Goal: Communication & Community: Connect with others

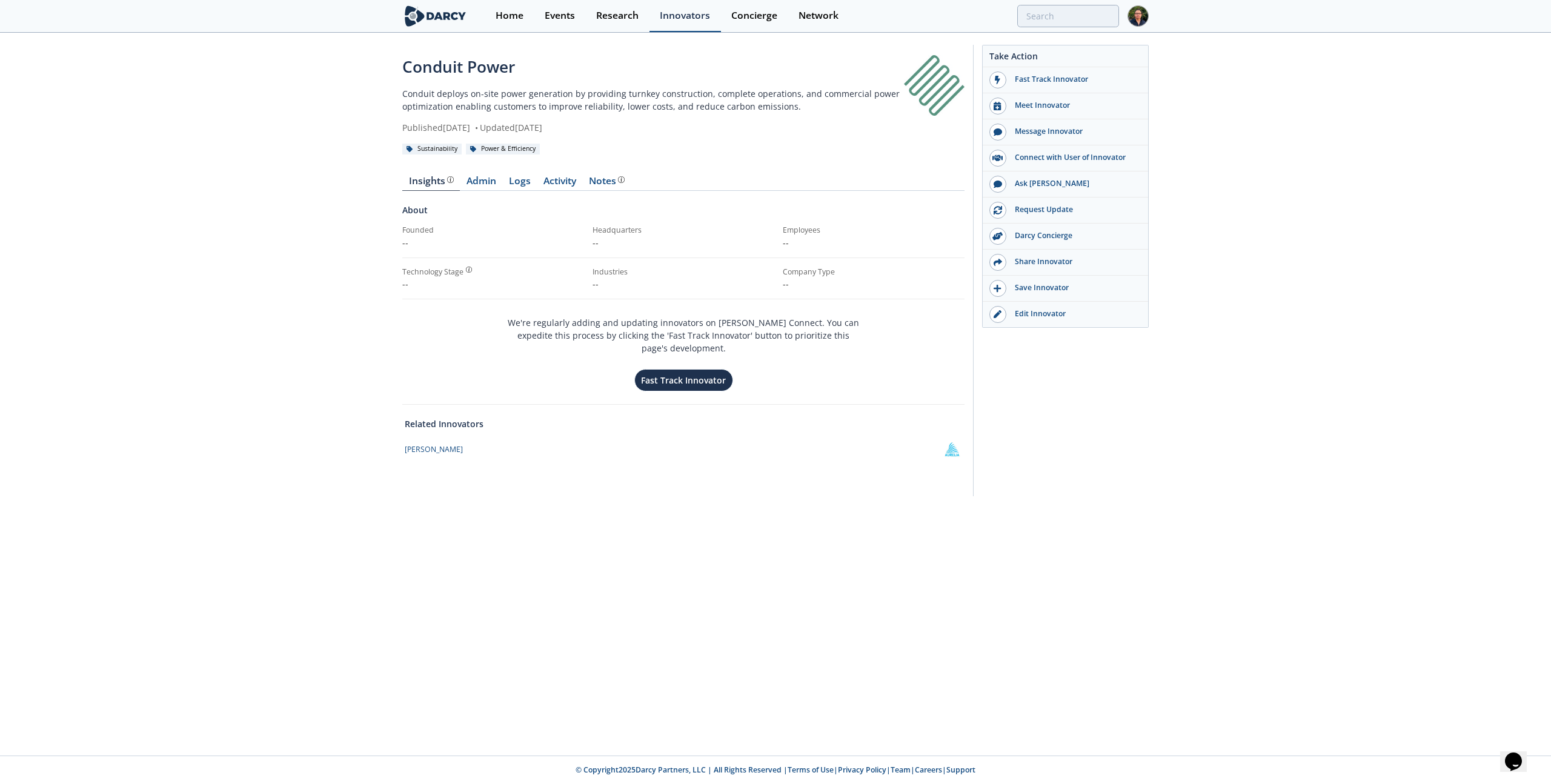
click at [666, 17] on div "Innovators" at bounding box center [685, 15] width 50 height 9
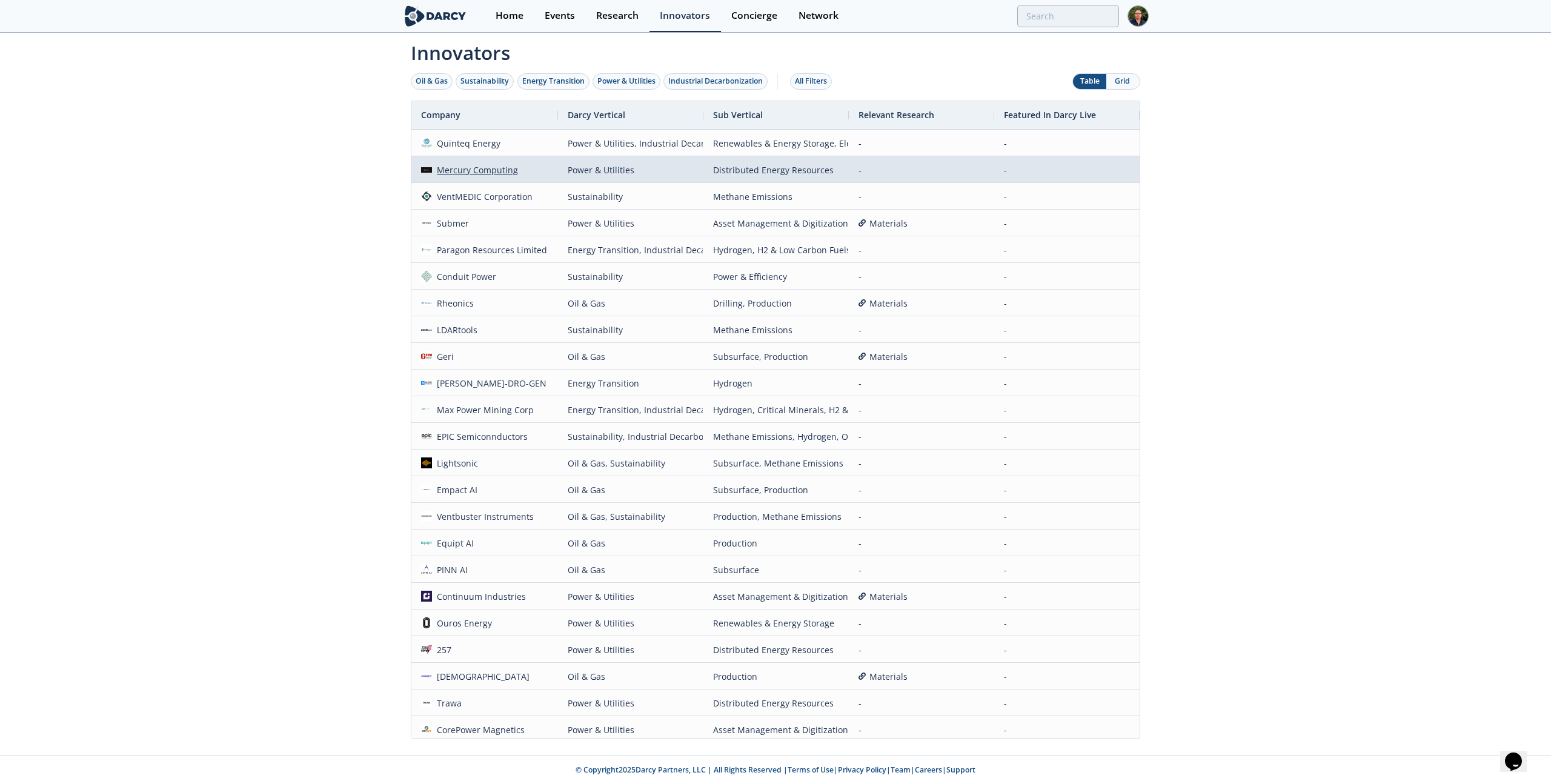
click at [496, 173] on div "Mercury Computing" at bounding box center [476, 169] width 87 height 26
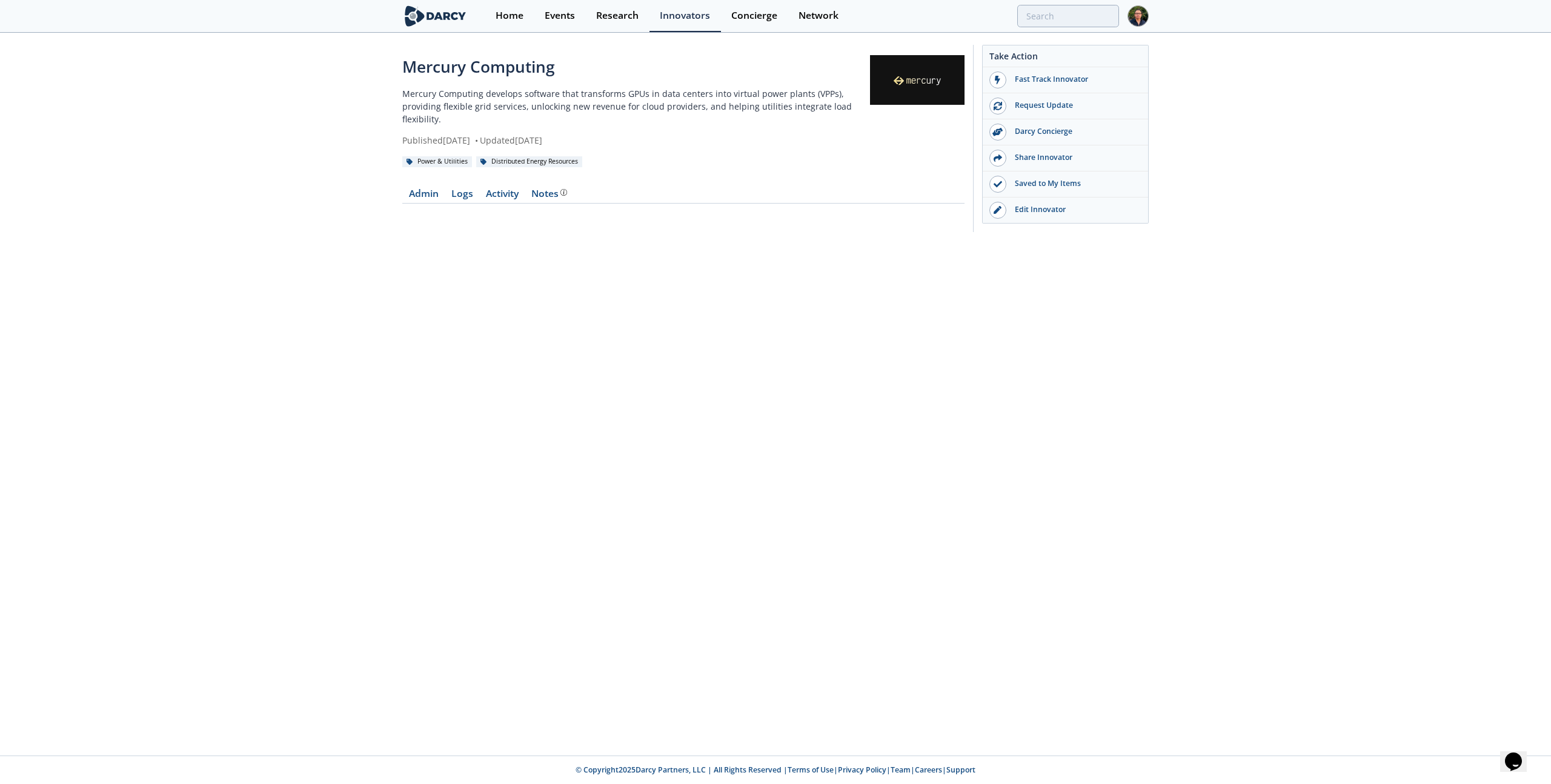
click at [268, 307] on div "Mercury Computing Mercury Computing develops software that transforms GPUs in d…" at bounding box center [775, 395] width 1551 height 721
click at [611, 19] on div "Research" at bounding box center [618, 15] width 43 height 9
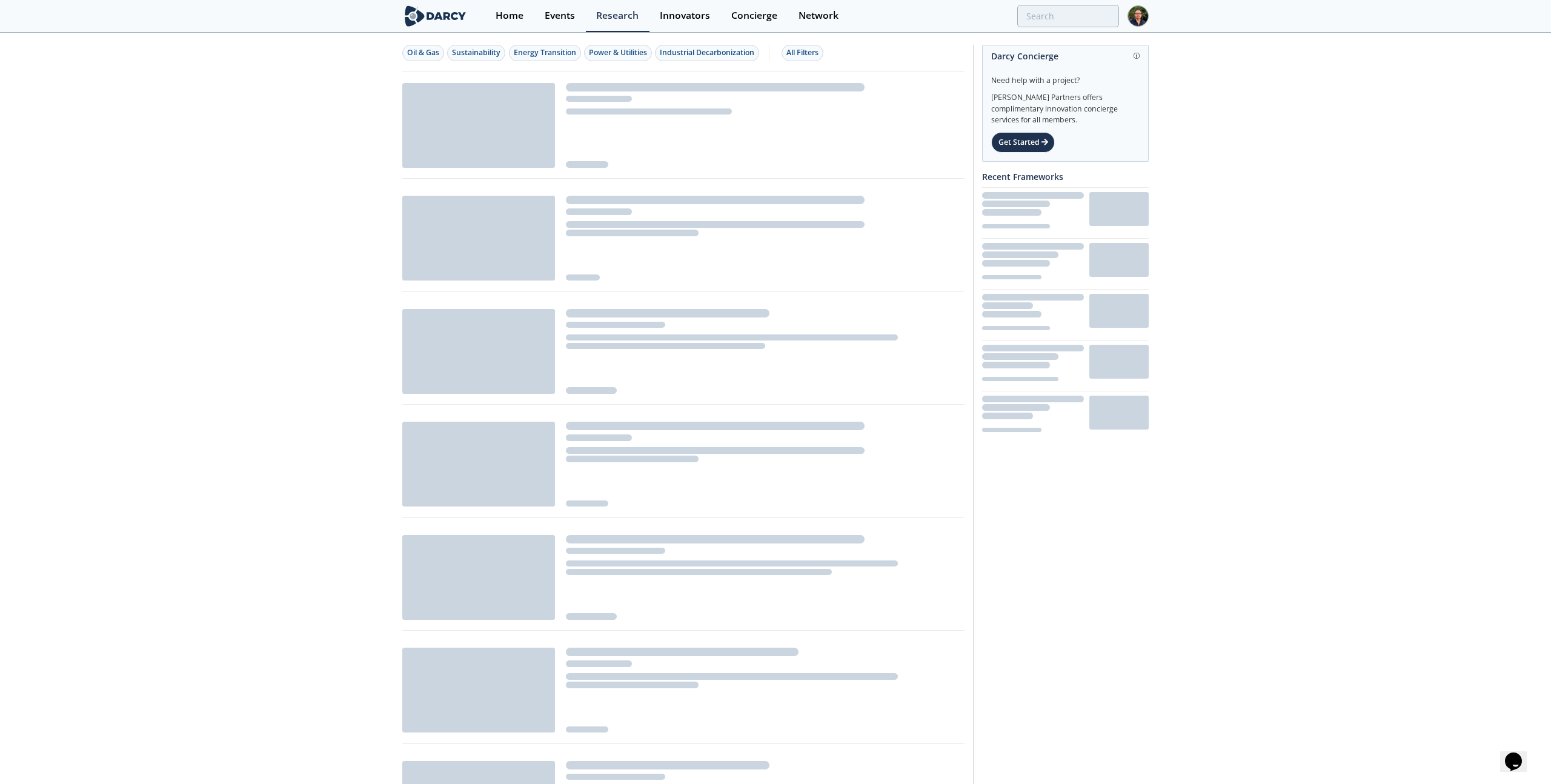
click at [641, 100] on div at bounding box center [765, 126] width 399 height 85
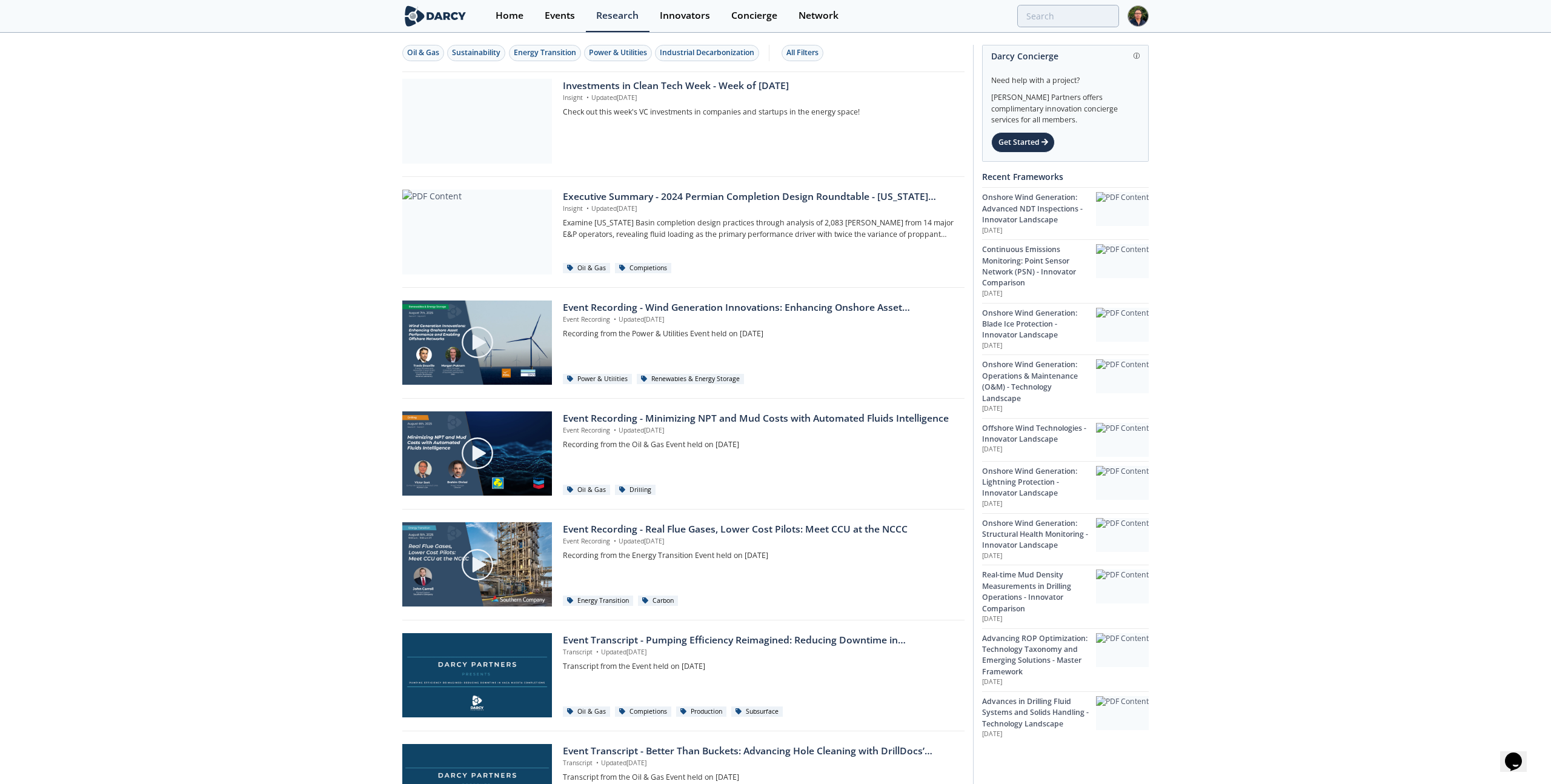
click at [641, 100] on p "Insight • Updated Aug 18, 2025" at bounding box center [760, 98] width 393 height 9
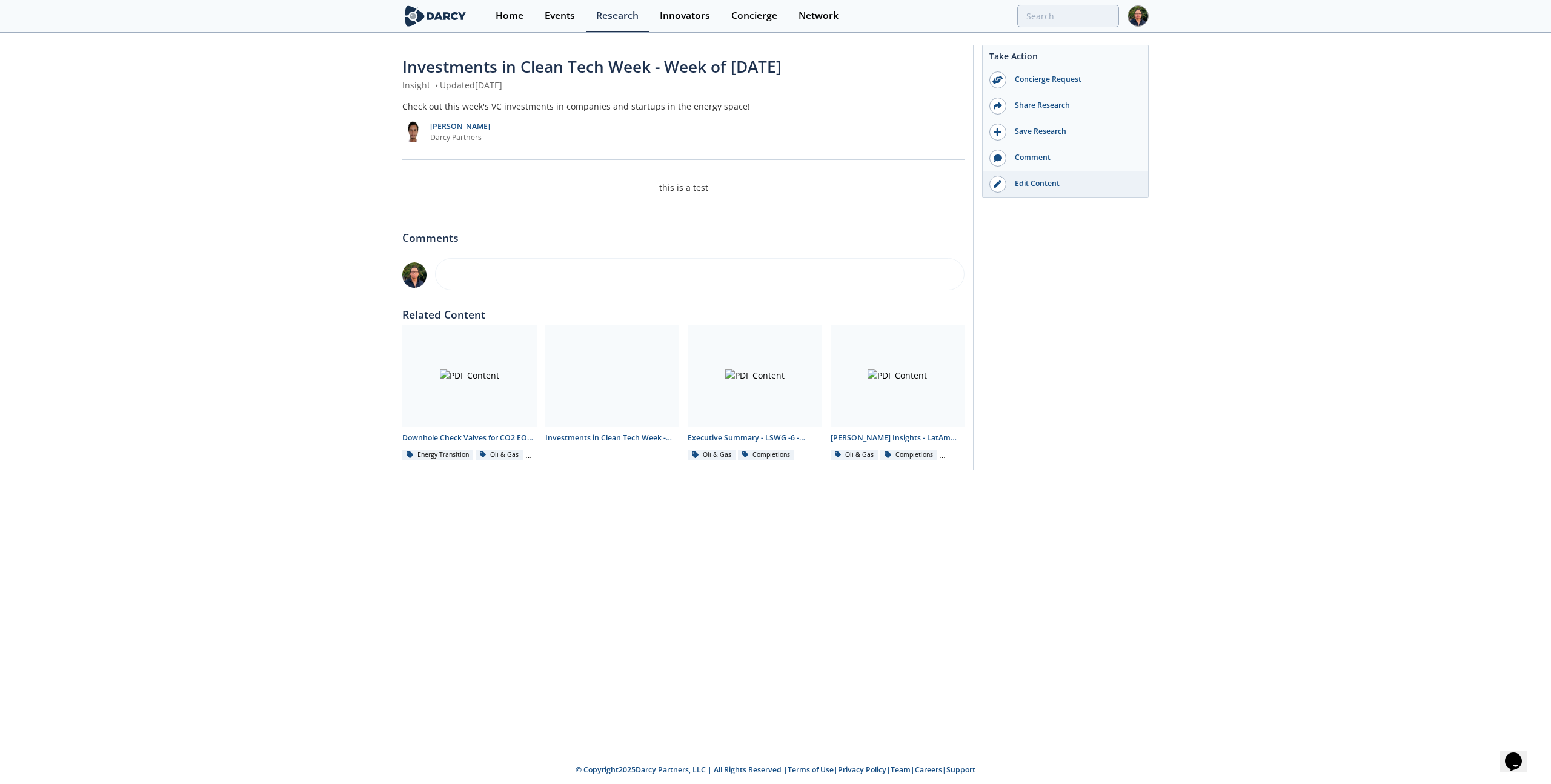
click at [1022, 185] on div "Edit Content" at bounding box center [1075, 183] width 136 height 11
click at [545, 15] on div "Events" at bounding box center [560, 15] width 31 height 9
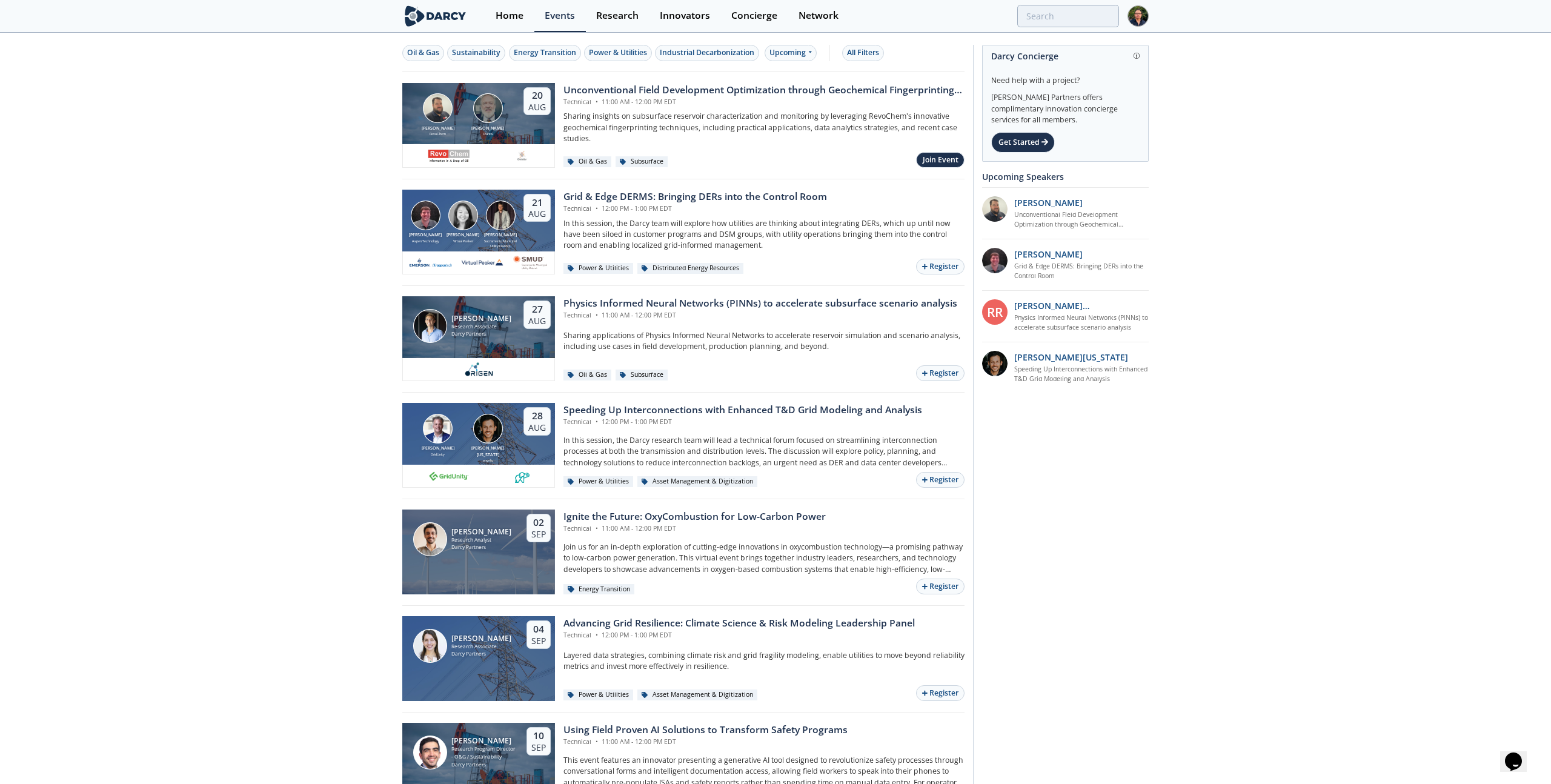
click at [494, 134] on div "Ovintiv" at bounding box center [488, 134] width 37 height 5
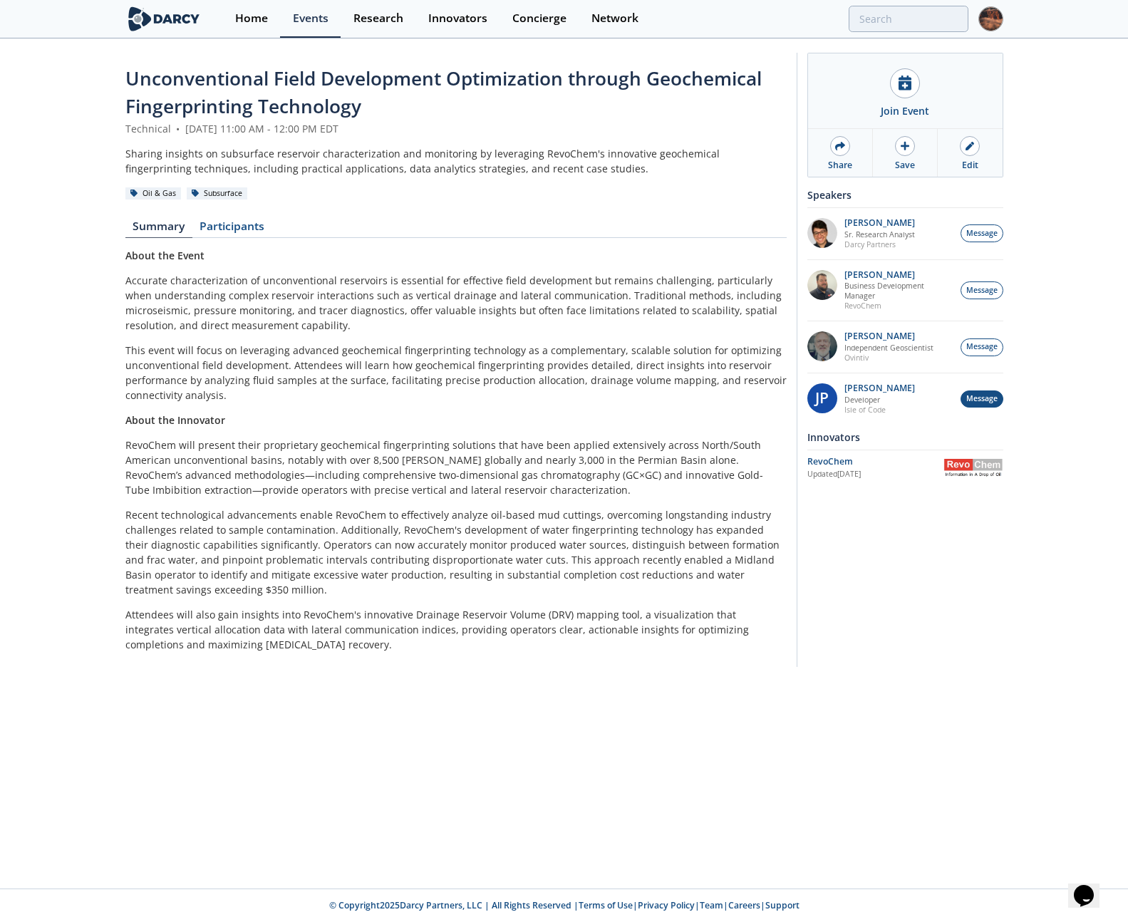
click at [976, 402] on span "Message" at bounding box center [981, 398] width 31 height 11
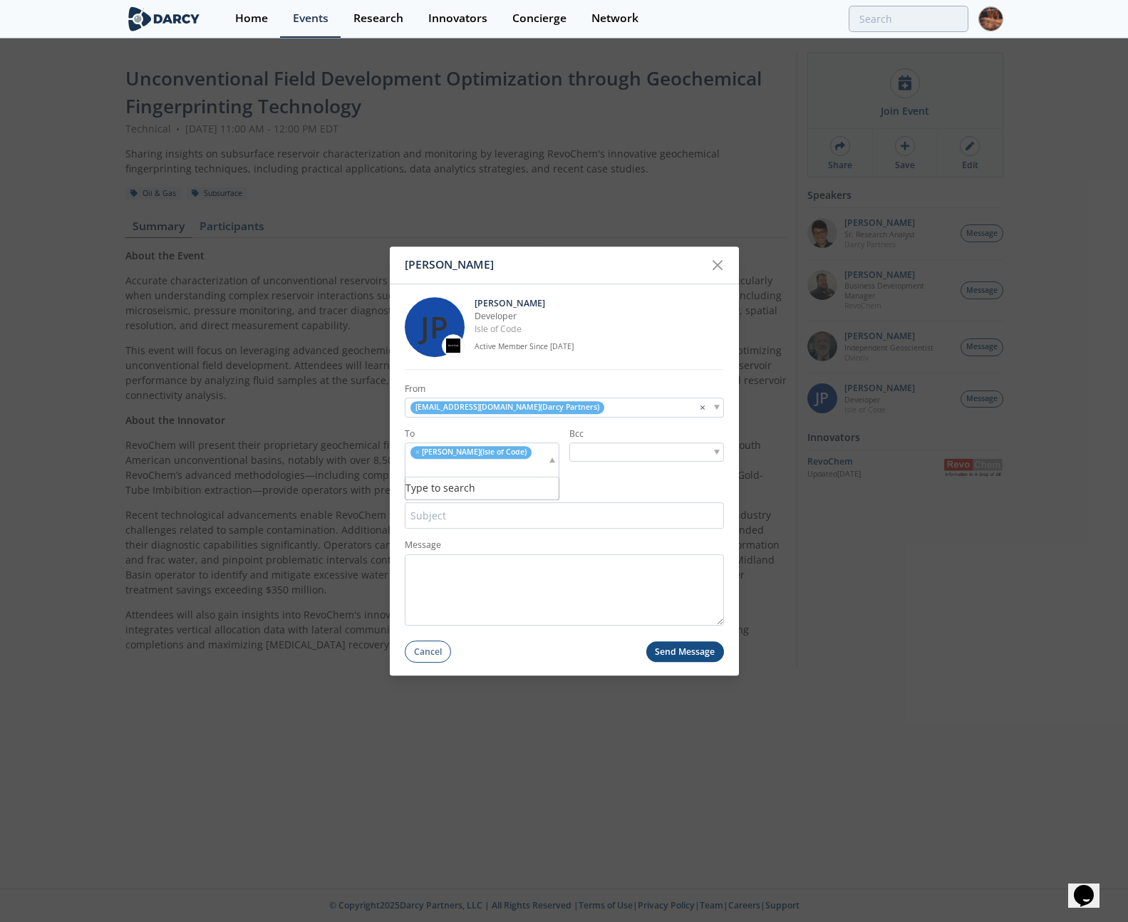
click at [426, 460] on input "search" at bounding box center [417, 467] width 18 height 15
type input "[EMAIL_ADDRESS][DOMAIN_NAME]"
click at [597, 474] on div "Bcc" at bounding box center [646, 452] width 155 height 50
click at [426, 464] on input "search" at bounding box center [417, 467] width 18 height 15
type input "[EMAIL_ADDRESS][DOMAIN_NAME]"
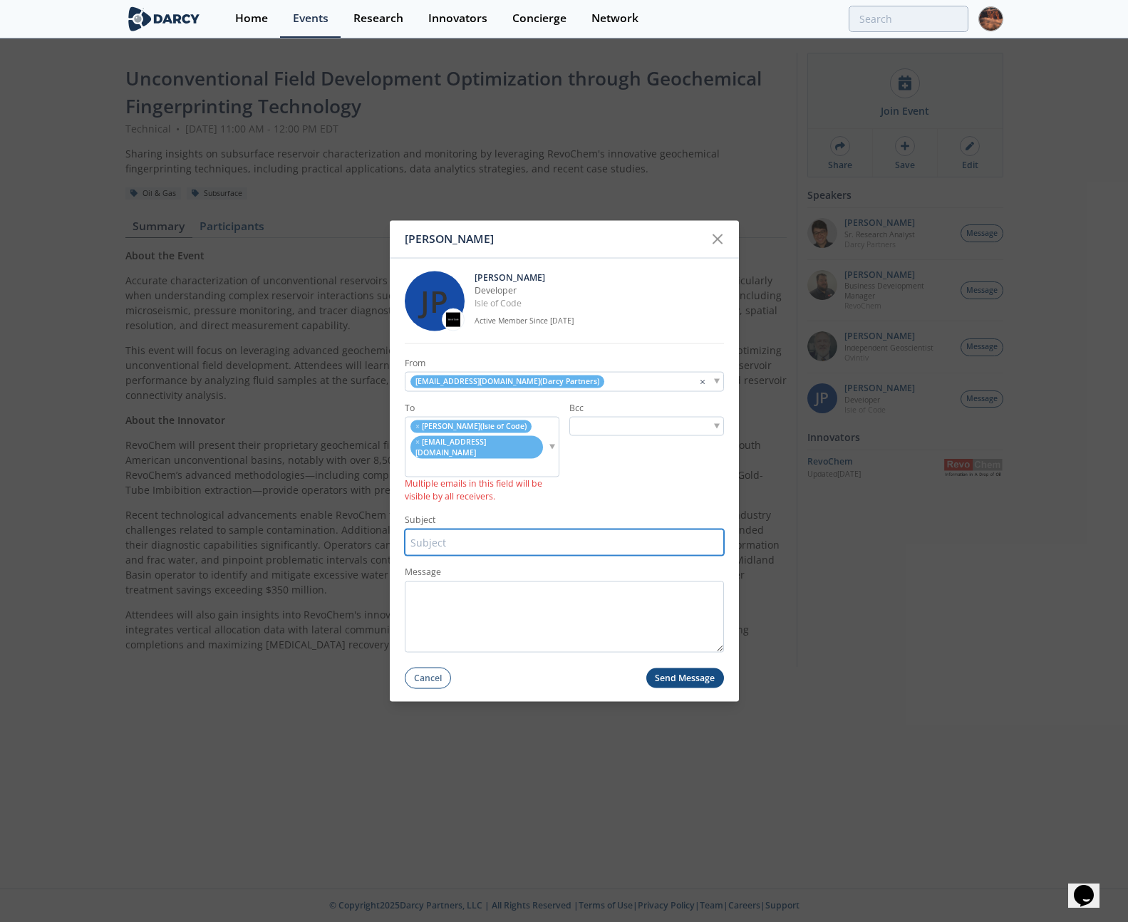
click at [546, 529] on input "Subject" at bounding box center [564, 542] width 319 height 26
type input "test"
click at [682, 667] on button "Send Message" at bounding box center [685, 677] width 78 height 21
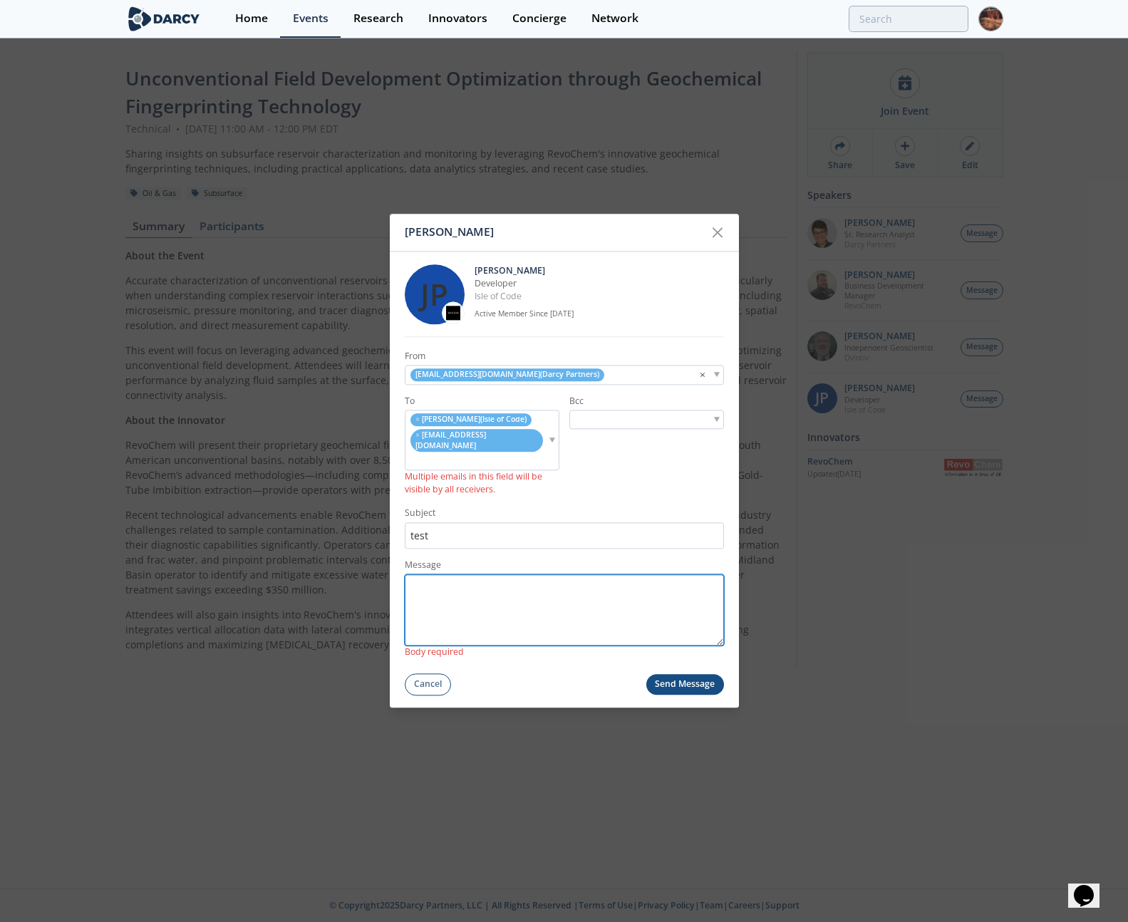
click at [556, 613] on textarea "Message" at bounding box center [564, 609] width 319 height 71
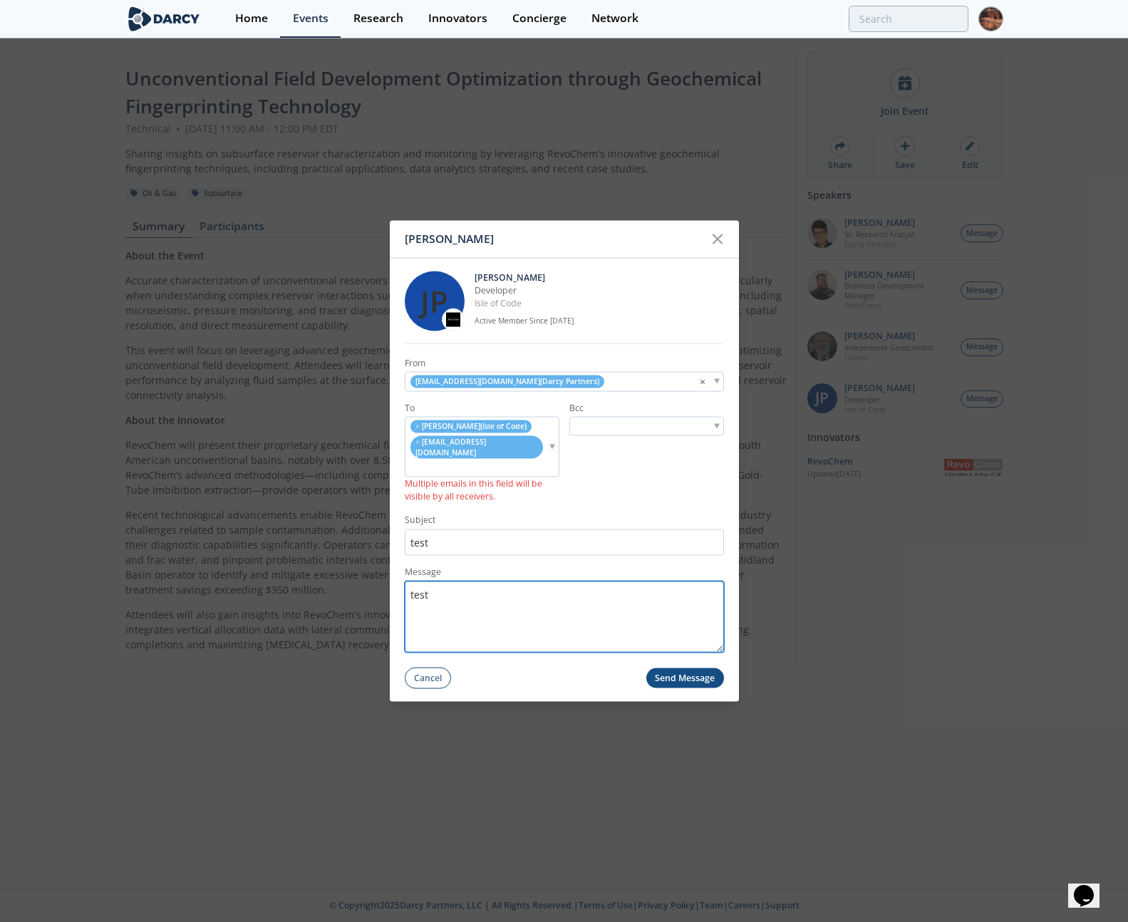
type textarea "test"
click at [666, 667] on button "Send Message" at bounding box center [685, 677] width 78 height 21
